Goal: Task Accomplishment & Management: Use online tool/utility

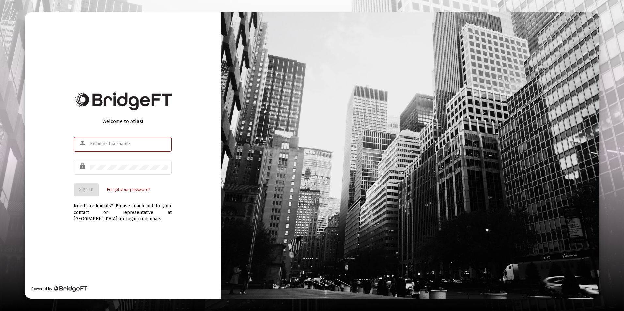
type input "[EMAIL_ADDRESS][DOMAIN_NAME]"
drag, startPoint x: 61, startPoint y: 191, endPoint x: 72, endPoint y: 192, distance: 10.1
click at [62, 191] on div "Welcome to Atlas! person [EMAIL_ADDRESS][DOMAIN_NAME] lock Sign In Forgot your …" at bounding box center [123, 155] width 196 height 287
click at [93, 193] on span "Sign In" at bounding box center [86, 190] width 14 height 6
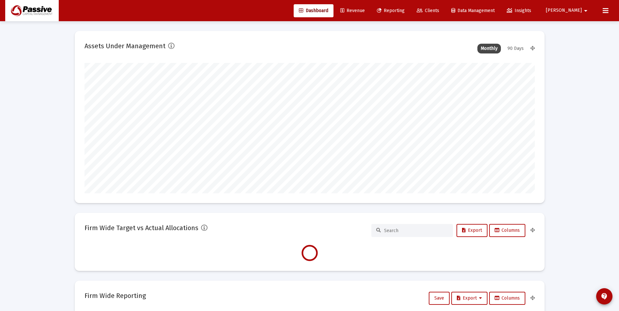
scroll to position [131, 243]
type input "[DATE]"
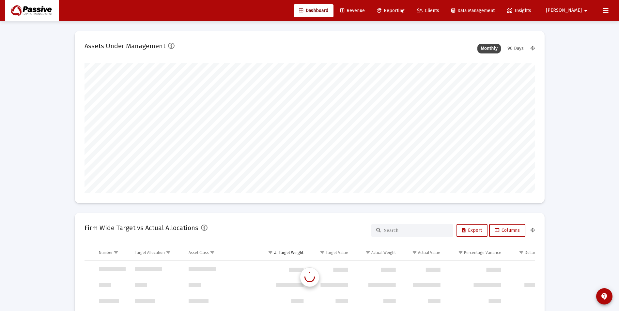
scroll to position [2821, 0]
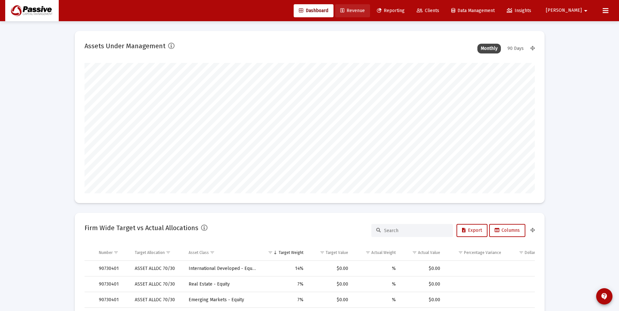
click at [365, 12] on span "Revenue" at bounding box center [353, 11] width 24 height 6
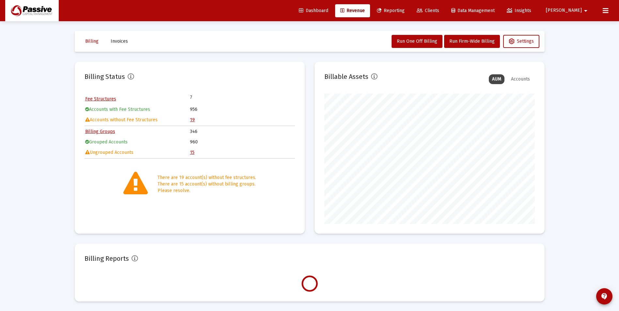
scroll to position [131, 211]
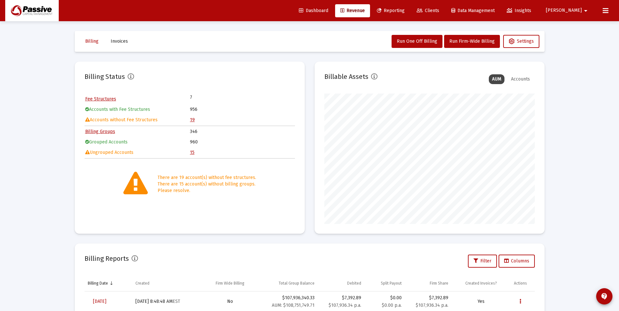
click at [405, 12] on span "Reporting" at bounding box center [391, 11] width 28 height 6
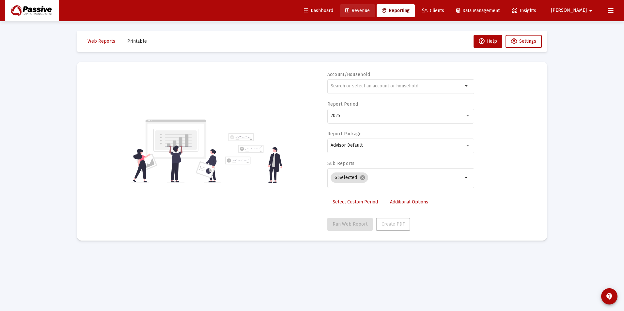
click at [374, 17] on link "Revenue" at bounding box center [357, 10] width 35 height 13
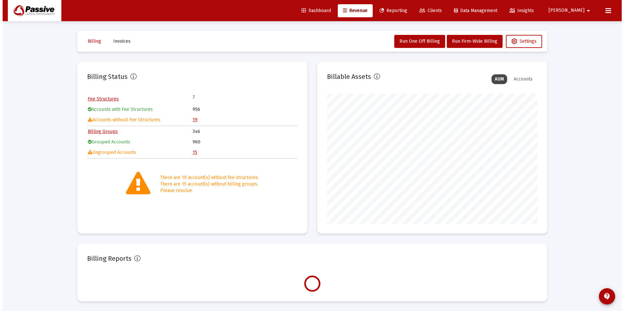
scroll to position [131, 211]
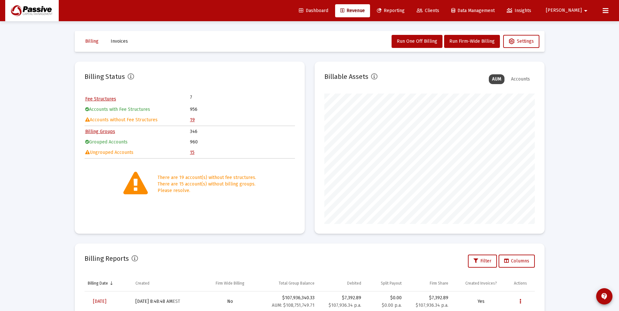
click at [439, 9] on span "Clients" at bounding box center [428, 11] width 23 height 6
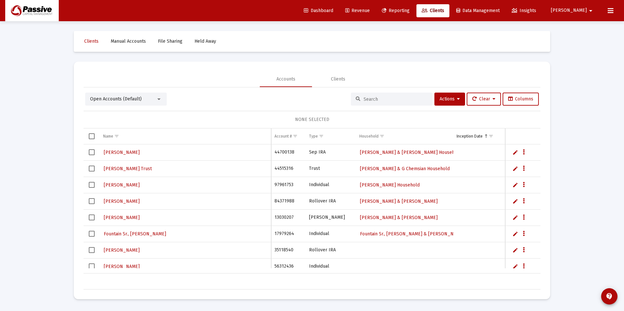
click at [411, 14] on link "Reporting" at bounding box center [396, 10] width 38 height 13
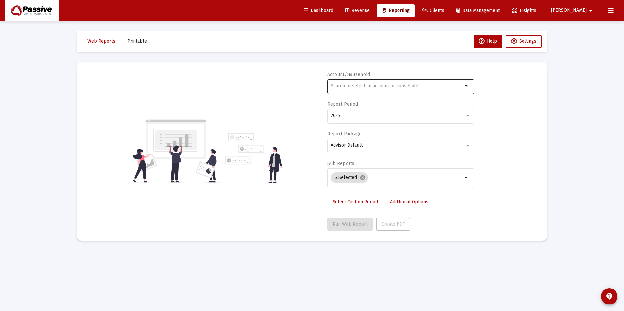
click at [371, 83] on div at bounding box center [397, 86] width 132 height 16
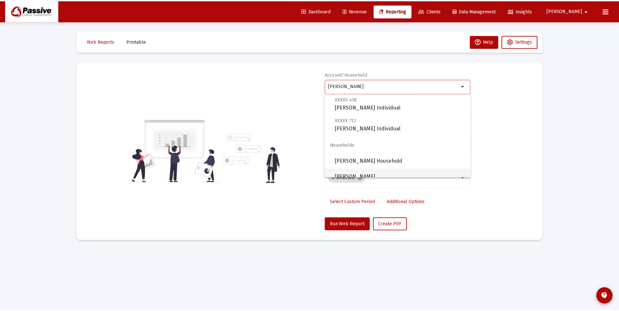
scroll to position [21, 0]
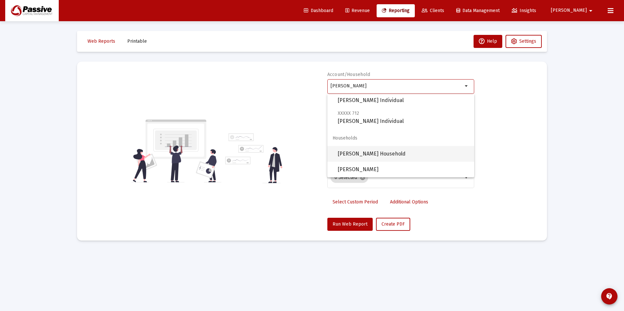
drag, startPoint x: 374, startPoint y: 157, endPoint x: 364, endPoint y: 194, distance: 37.9
click at [374, 157] on span "[PERSON_NAME] Household" at bounding box center [403, 154] width 131 height 16
type input "[PERSON_NAME] Household"
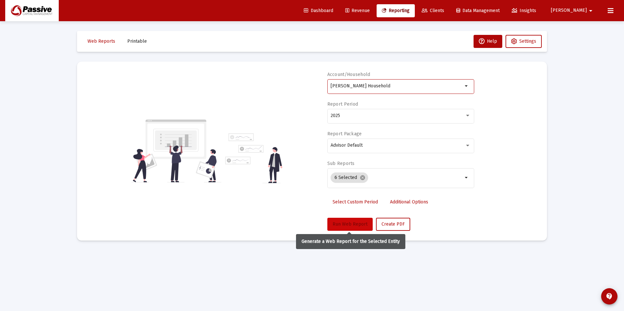
click at [354, 224] on span "Run Web Report" at bounding box center [350, 225] width 35 height 6
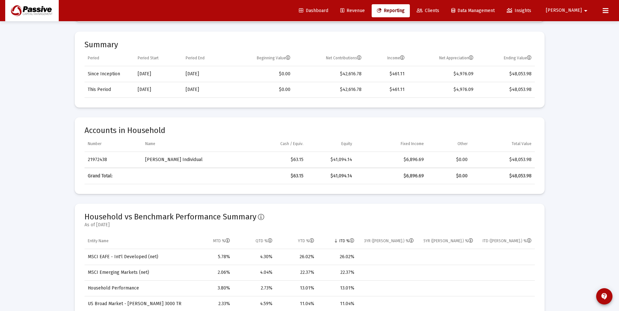
scroll to position [163, 0]
